Goal: Task Accomplishment & Management: Complete application form

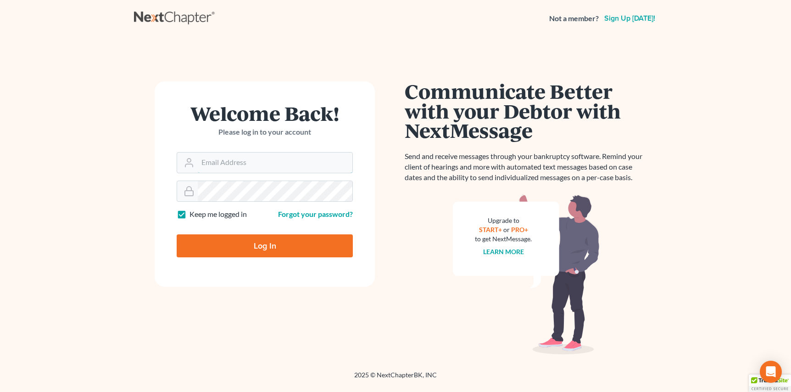
type input "[EMAIL_ADDRESS][DOMAIN_NAME]"
click at [271, 239] on input "Log In" at bounding box center [265, 245] width 176 height 23
type input "Thinking..."
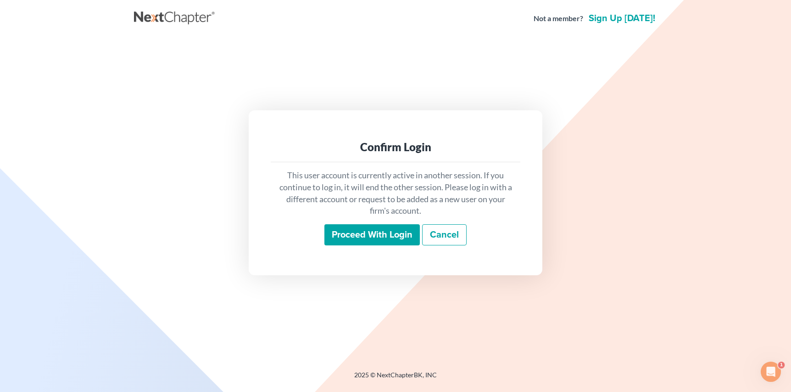
click at [373, 235] on input "Proceed with login" at bounding box center [372, 234] width 95 height 21
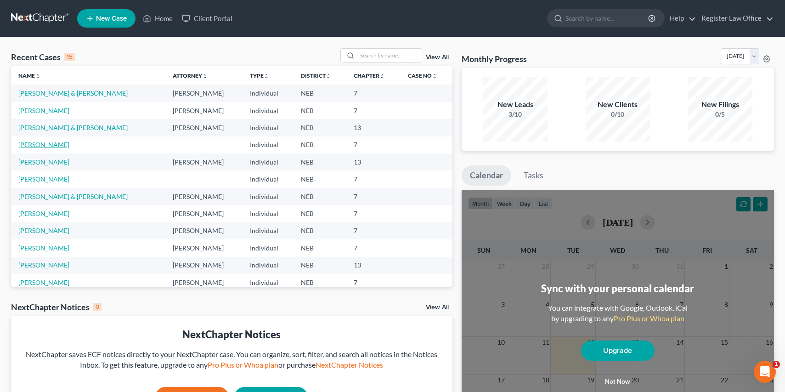
click at [42, 142] on link "[PERSON_NAME]" at bounding box center [43, 144] width 51 height 8
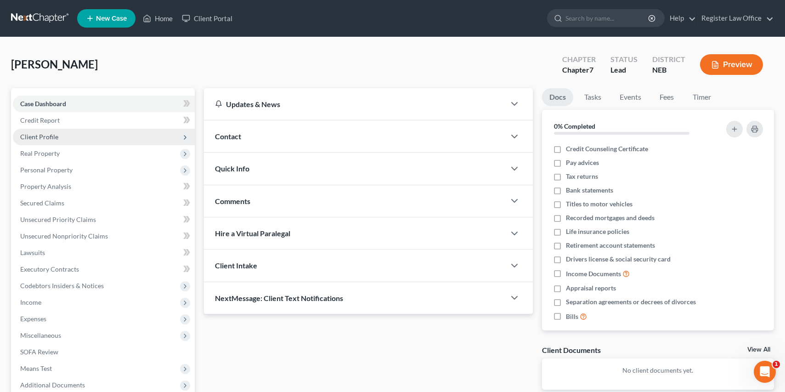
click at [63, 136] on span "Client Profile" at bounding box center [104, 137] width 182 height 17
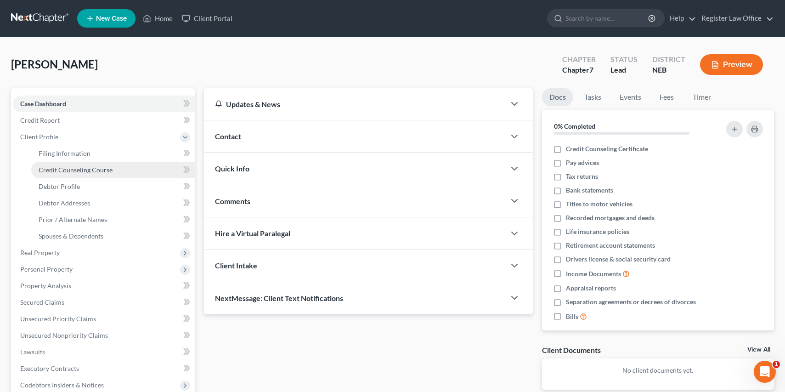
click at [77, 166] on span "Credit Counseling Course" at bounding box center [76, 170] width 74 height 8
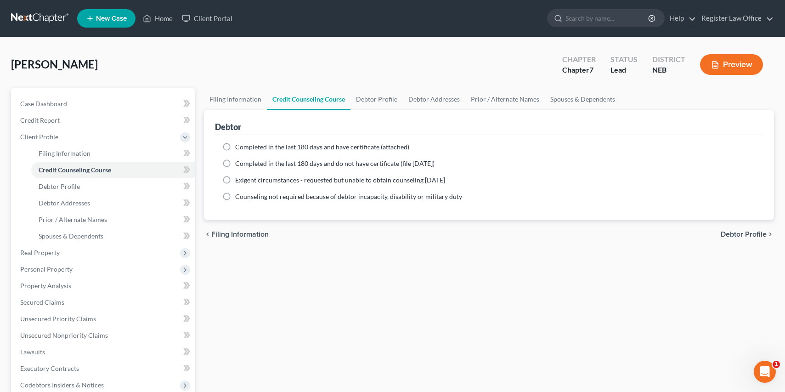
click at [235, 146] on label "Completed in the last 180 days and have certificate (attached)" at bounding box center [322, 146] width 174 height 9
click at [239, 146] on input "Completed in the last 180 days and have certificate (attached)" at bounding box center [242, 145] width 6 height 6
radio input "true"
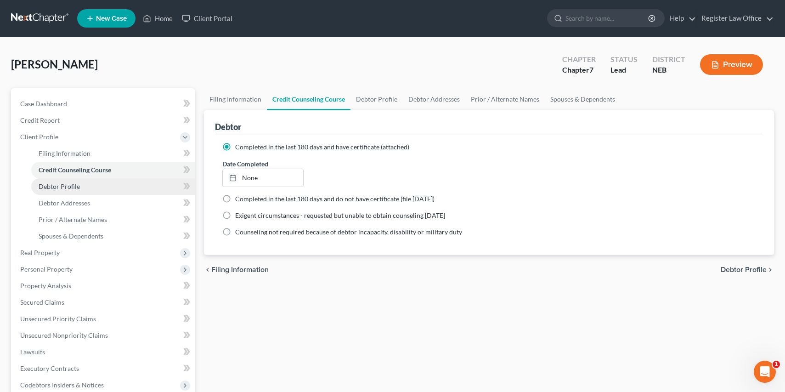
click at [95, 190] on link "Debtor Profile" at bounding box center [112, 186] width 163 height 17
select select "1"
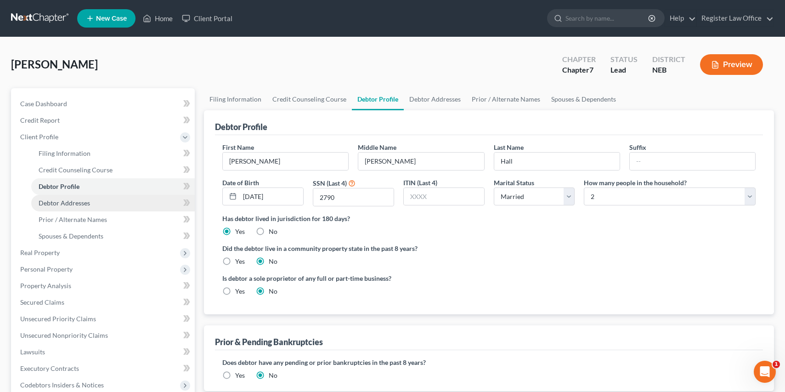
click at [73, 207] on link "Debtor Addresses" at bounding box center [112, 203] width 163 height 17
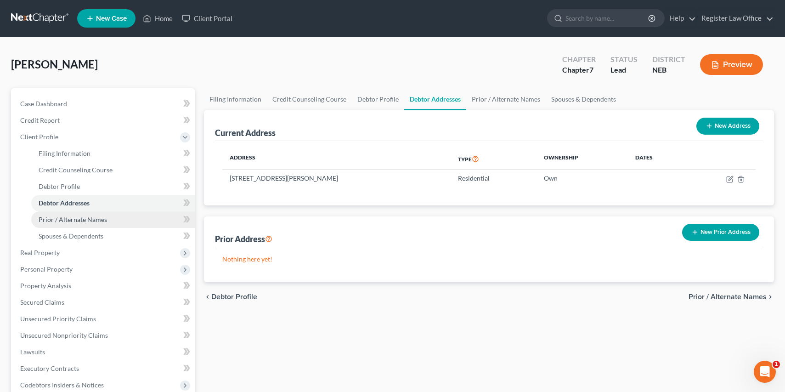
click at [74, 219] on span "Prior / Alternate Names" at bounding box center [73, 219] width 68 height 8
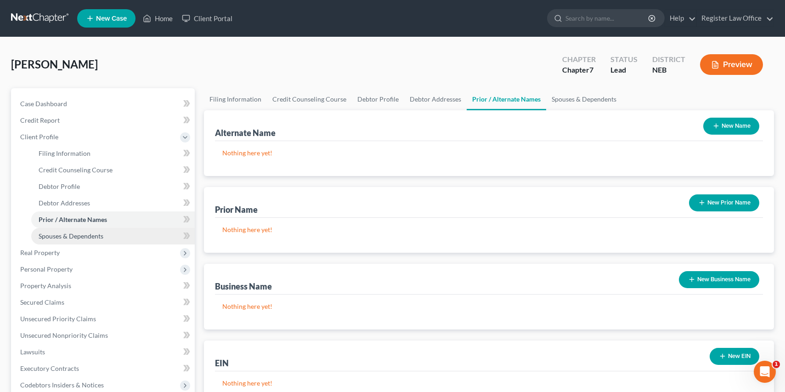
click at [79, 236] on span "Spouses & Dependents" at bounding box center [71, 236] width 65 height 8
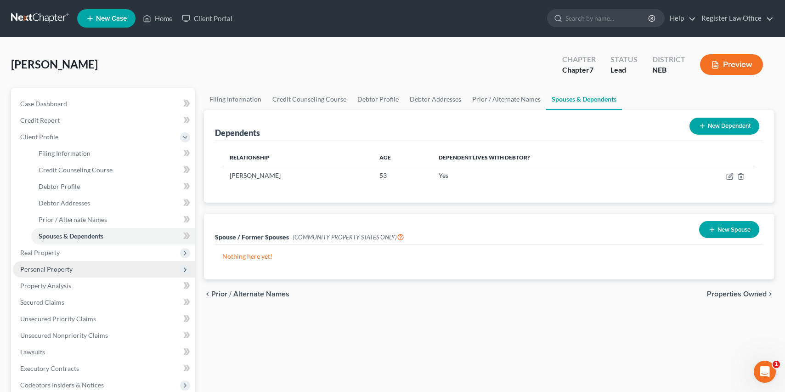
click at [54, 269] on span "Personal Property" at bounding box center [46, 269] width 52 height 8
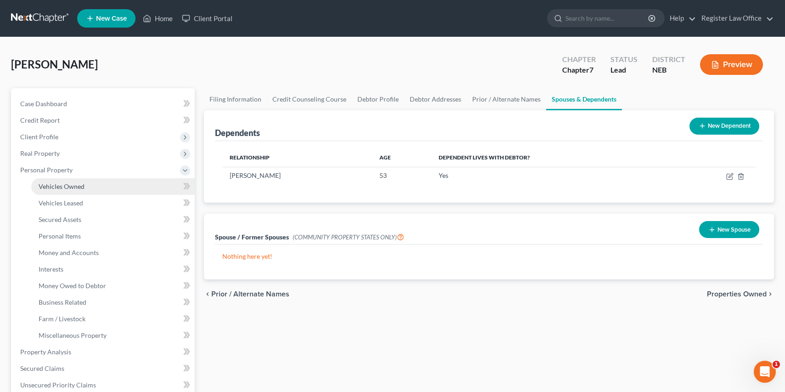
click at [81, 189] on span "Vehicles Owned" at bounding box center [62, 186] width 46 height 8
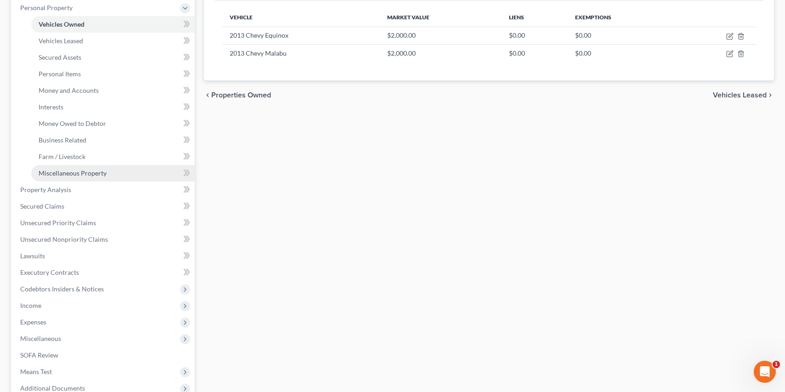
scroll to position [184, 0]
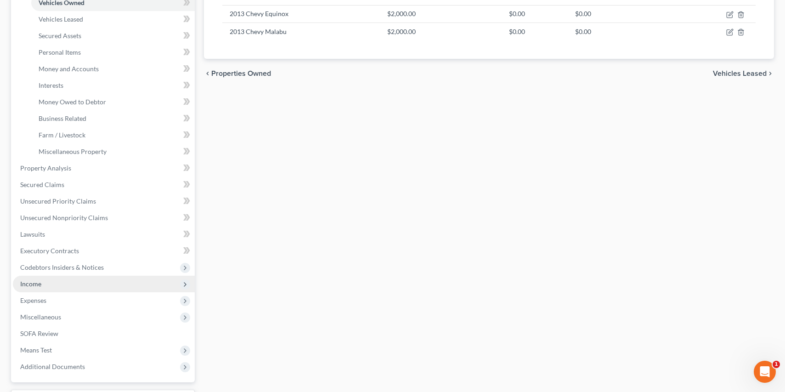
click at [78, 284] on span "Income" at bounding box center [104, 283] width 182 height 17
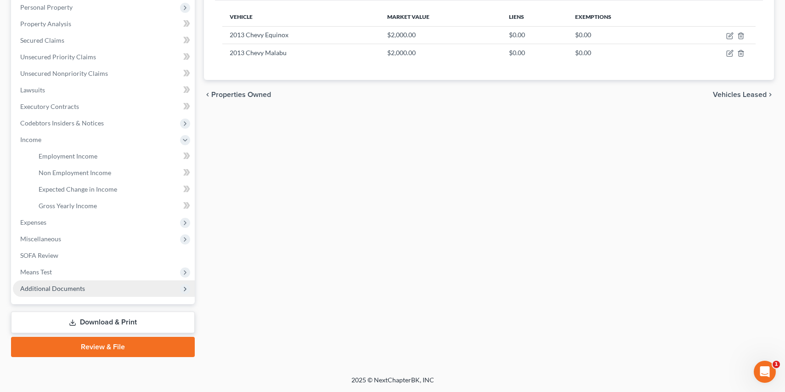
scroll to position [163, 0]
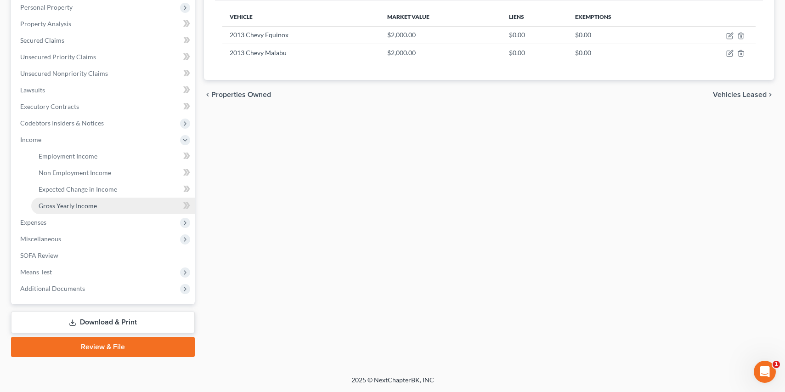
click at [71, 203] on span "Gross Yearly Income" at bounding box center [68, 206] width 58 height 8
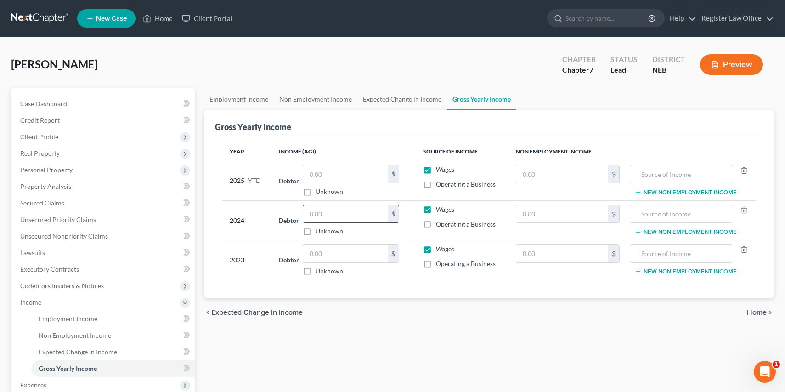
click at [349, 213] on input "text" at bounding box center [345, 213] width 84 height 17
type input "69,303"
click at [320, 255] on input "text" at bounding box center [345, 253] width 84 height 17
click at [334, 248] on input "text" at bounding box center [345, 253] width 84 height 17
type input "111,180"
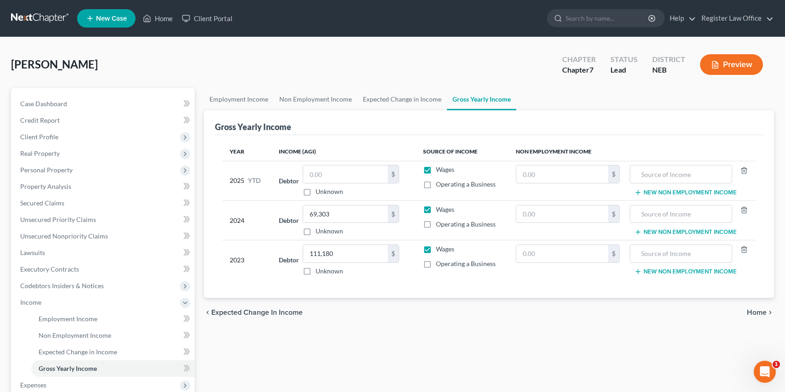
click at [388, 283] on div "Year Income (AGI) Source of Income Non Employment Income 2025 YTD Debtor $ Unkn…" at bounding box center [489, 216] width 548 height 163
click at [338, 170] on input "text" at bounding box center [345, 173] width 84 height 17
type input "29,918"
click at [330, 329] on div "Employment Income Non Employment Income Expected Change in Income Gross Yearly …" at bounding box center [488, 303] width 579 height 431
click at [85, 320] on span "Employment Income" at bounding box center [68, 318] width 59 height 8
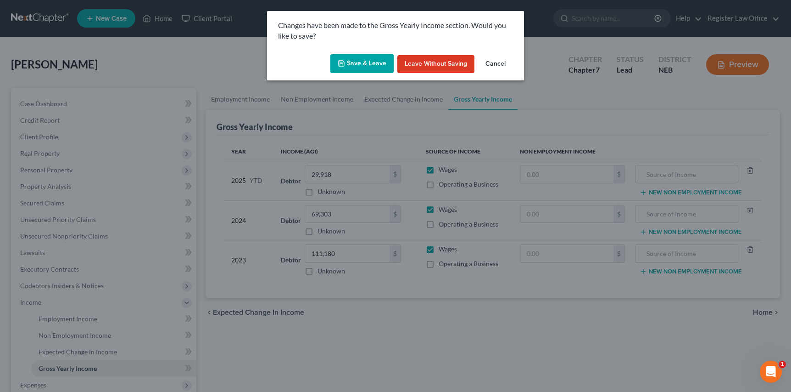
click at [344, 63] on icon "button" at bounding box center [342, 64] width 6 height 6
